Goal: Task Accomplishment & Management: Check status

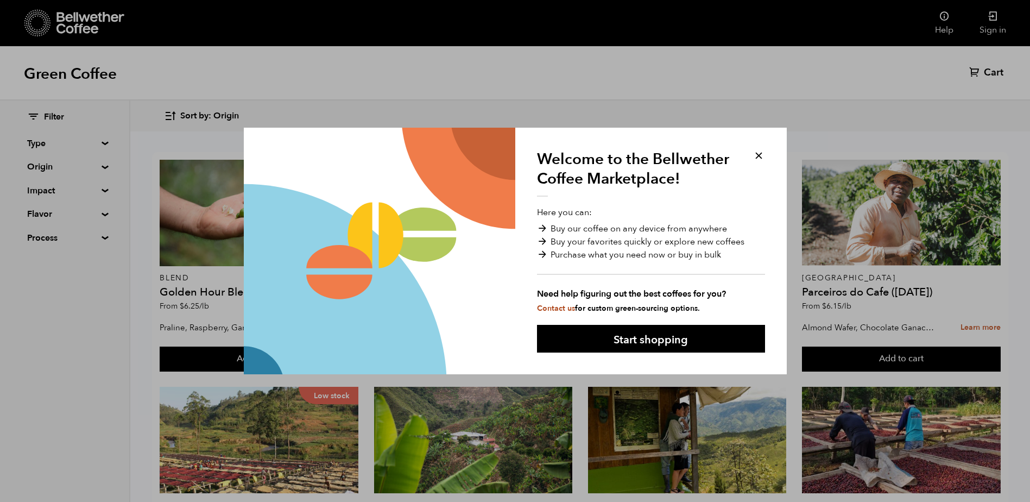
click at [995, 19] on div "Welcome to the Bellwether Coffee Marketplace! Here you can: Buy our coffee on a…" at bounding box center [515, 251] width 1030 height 502
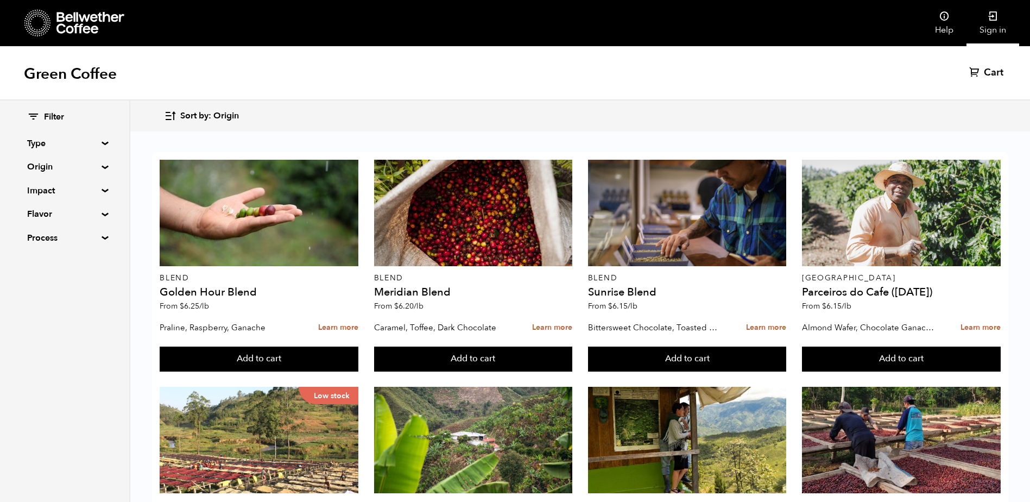
click at [994, 19] on icon at bounding box center [993, 16] width 11 height 11
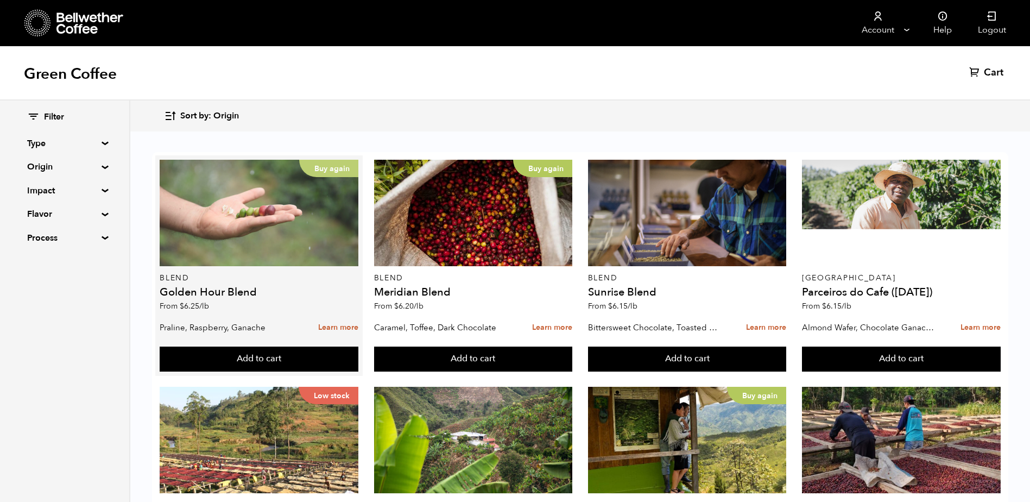
click at [234, 249] on div "Buy again" at bounding box center [259, 213] width 199 height 106
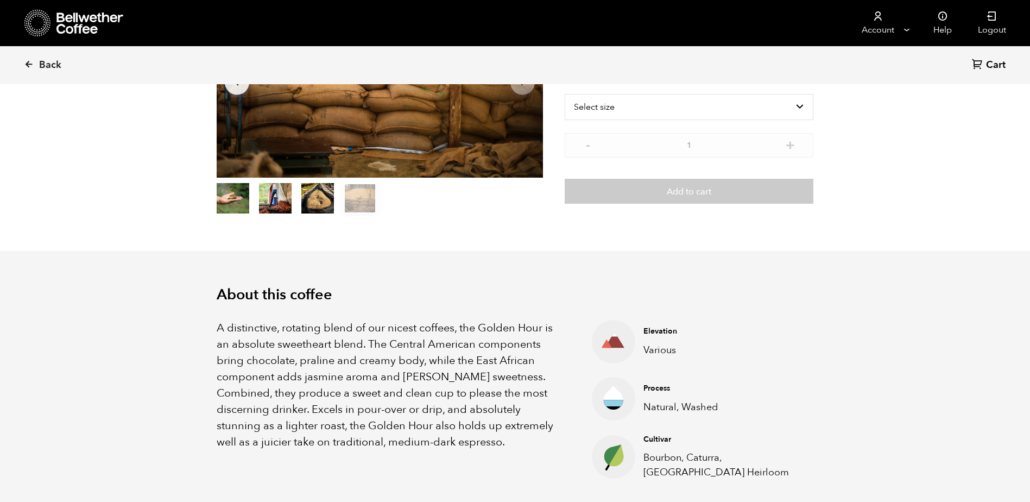
scroll to position [272, 0]
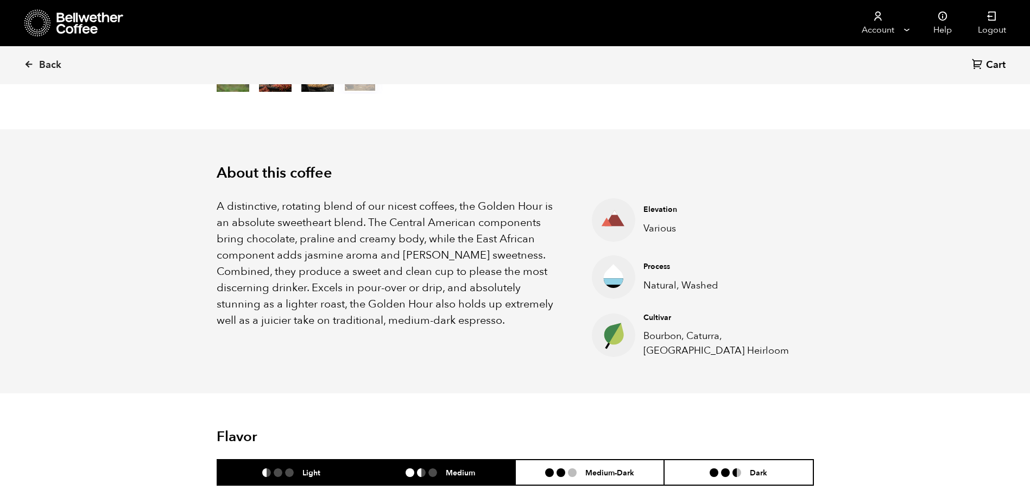
click at [473, 473] on h6 "Medium" at bounding box center [460, 472] width 29 height 9
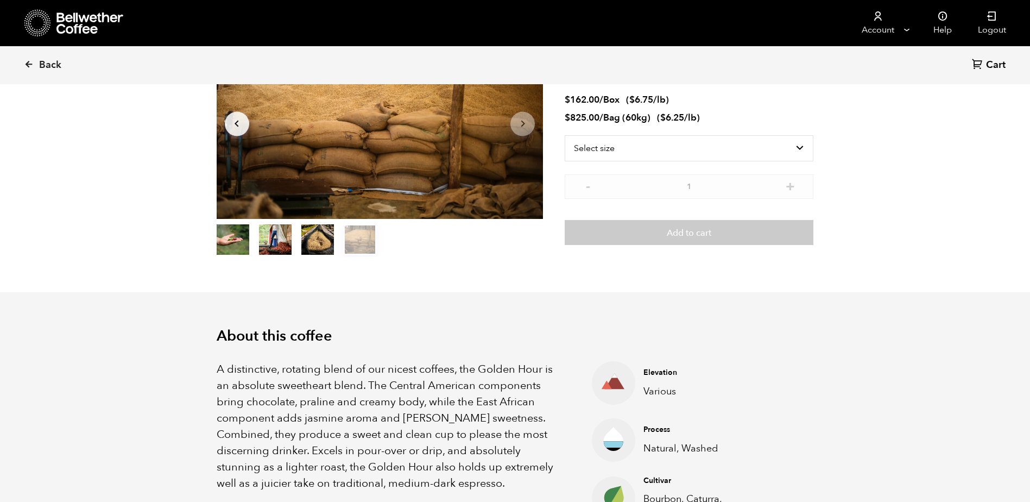
scroll to position [0, 0]
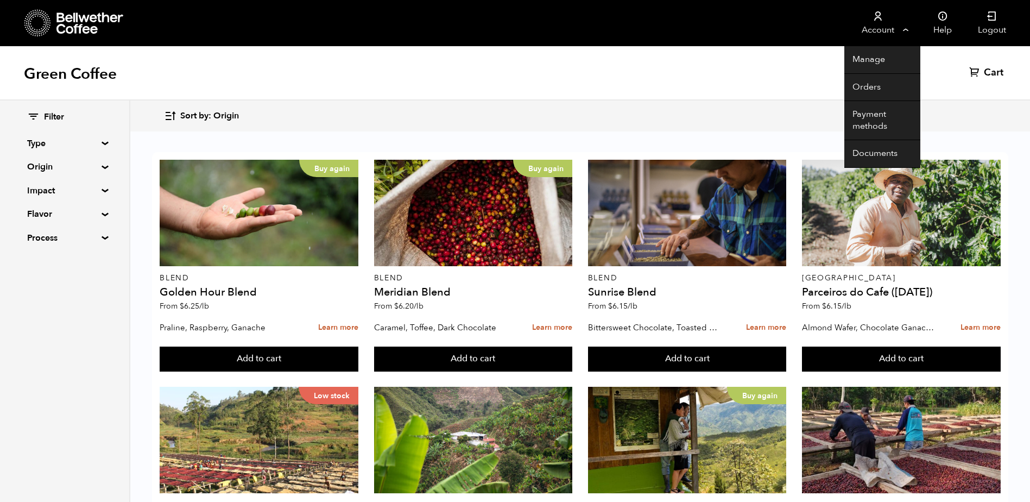
click at [878, 20] on icon at bounding box center [878, 16] width 11 height 11
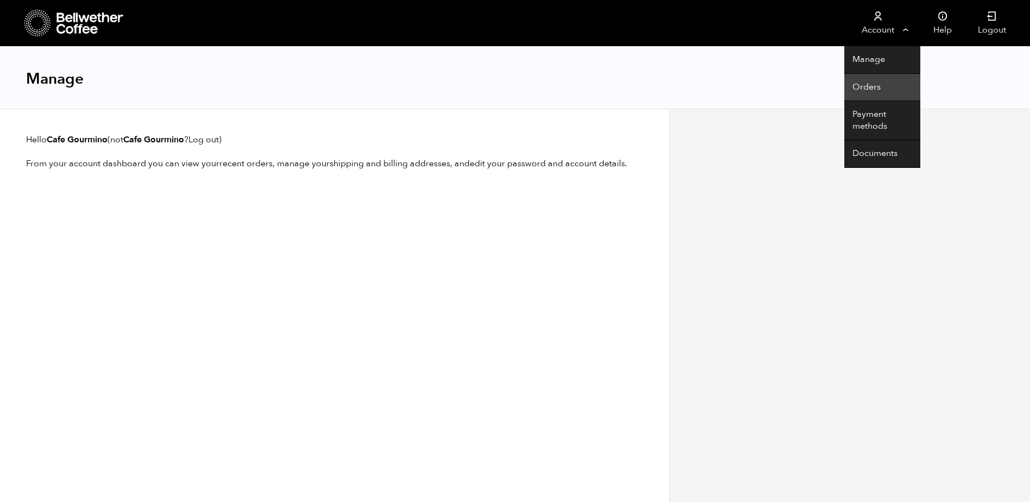
click at [869, 84] on link "Orders" at bounding box center [883, 88] width 76 height 28
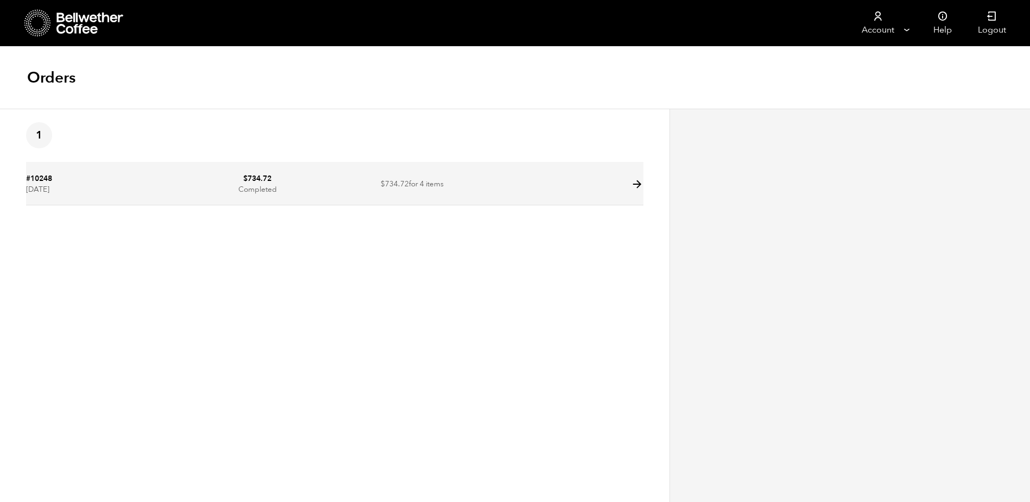
click at [104, 185] on td "#10248 [DATE]" at bounding box center [103, 184] width 154 height 41
click at [639, 186] on icon at bounding box center [637, 184] width 12 height 12
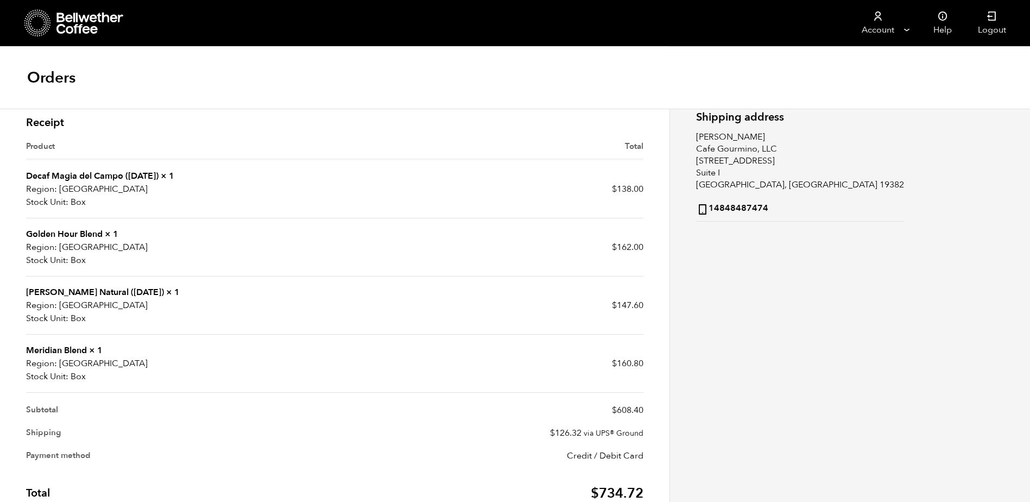
scroll to position [217, 0]
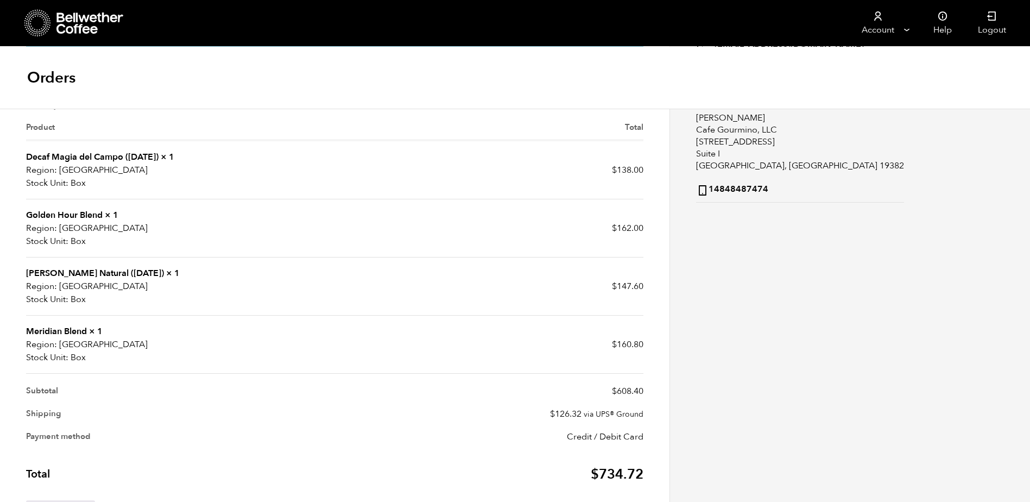
click at [156, 288] on p "USA" at bounding box center [180, 286] width 309 height 13
click at [77, 277] on link "[PERSON_NAME] Natural ([DATE])" at bounding box center [95, 273] width 138 height 12
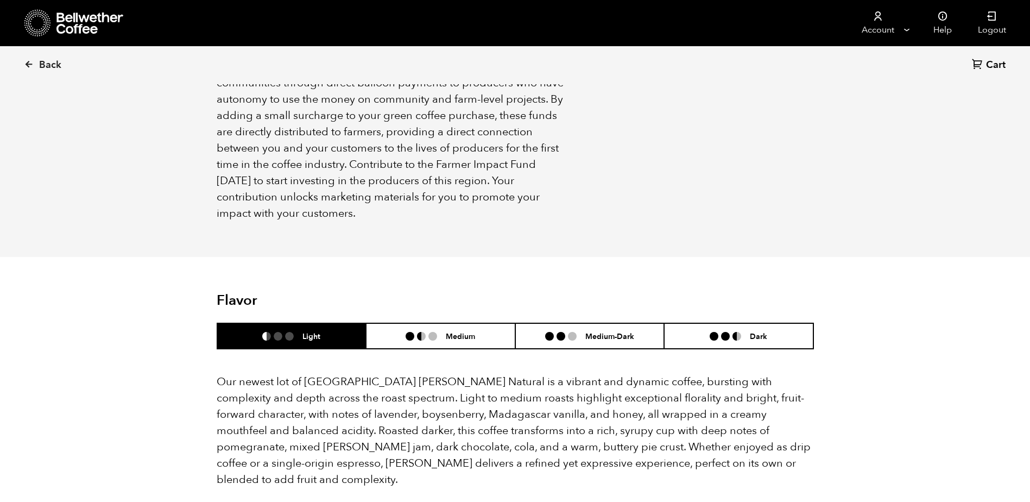
scroll to position [706, 0]
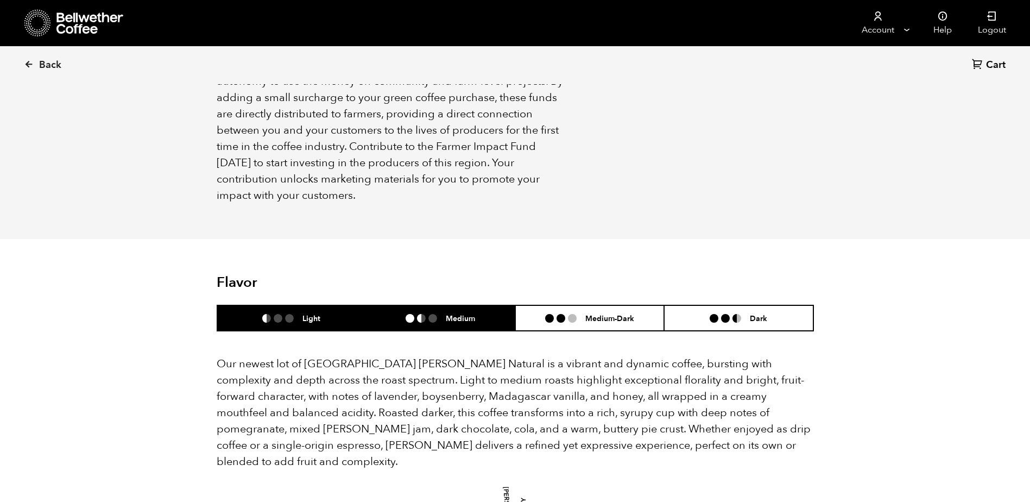
click at [467, 313] on h6 "Medium" at bounding box center [460, 317] width 29 height 9
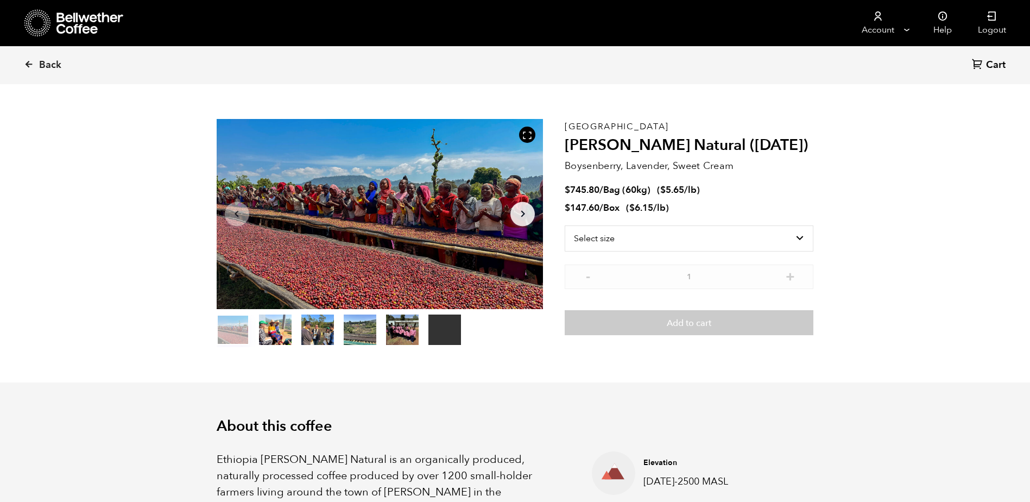
scroll to position [0, 0]
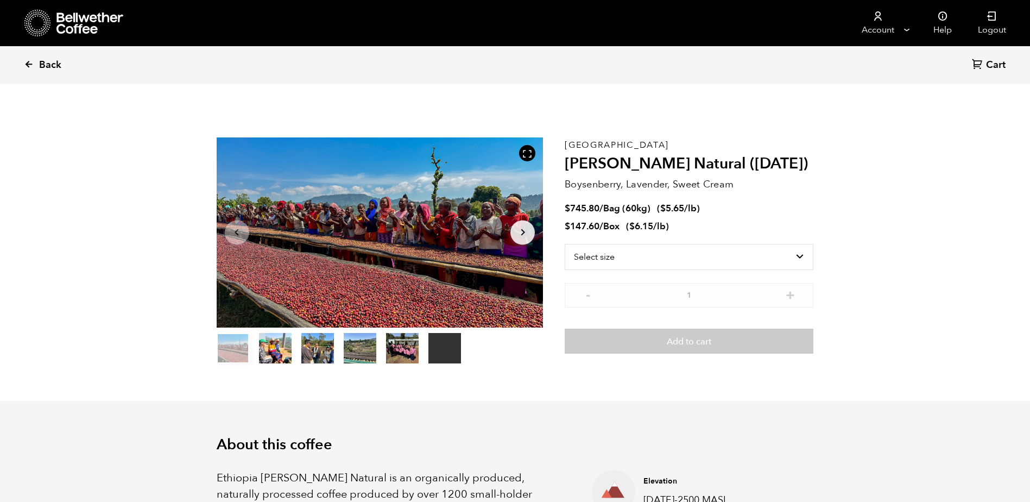
click at [53, 61] on span "Back" at bounding box center [50, 65] width 22 height 13
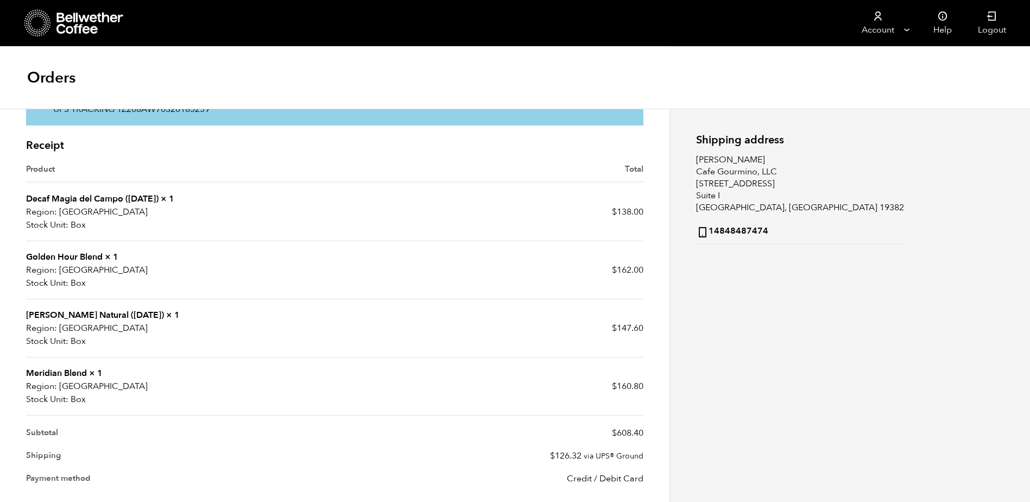
scroll to position [217, 0]
